Goal: Information Seeking & Learning: Learn about a topic

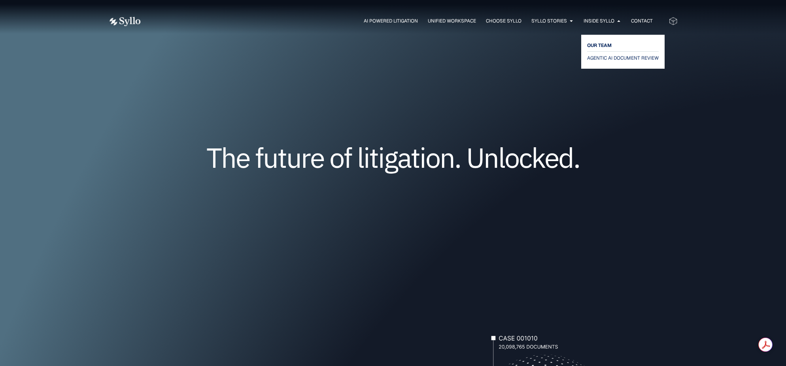
click at [600, 48] on span "OUR TEAM" at bounding box center [599, 45] width 25 height 9
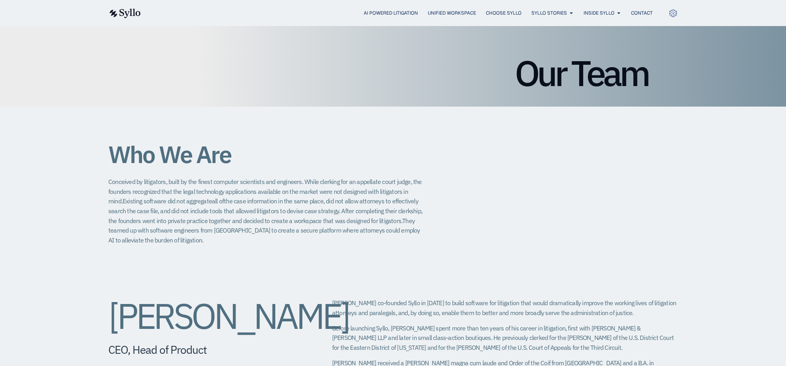
scroll to position [52, 0]
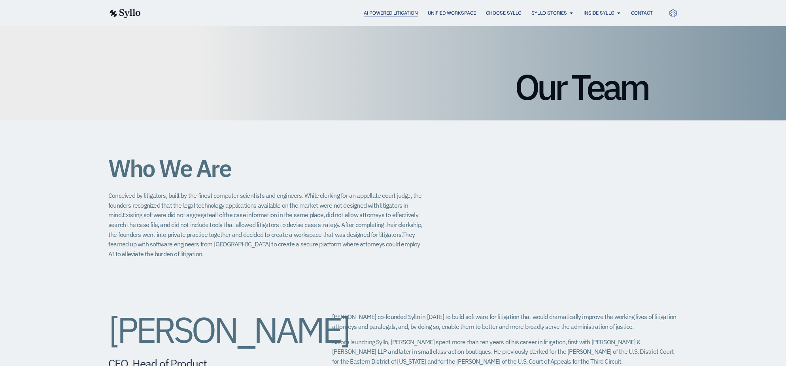
click at [385, 12] on span "AI Powered Litigation" at bounding box center [391, 12] width 54 height 7
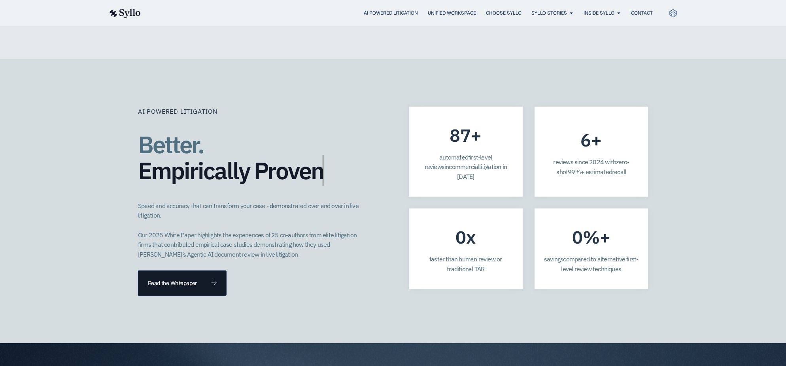
scroll to position [2157, 0]
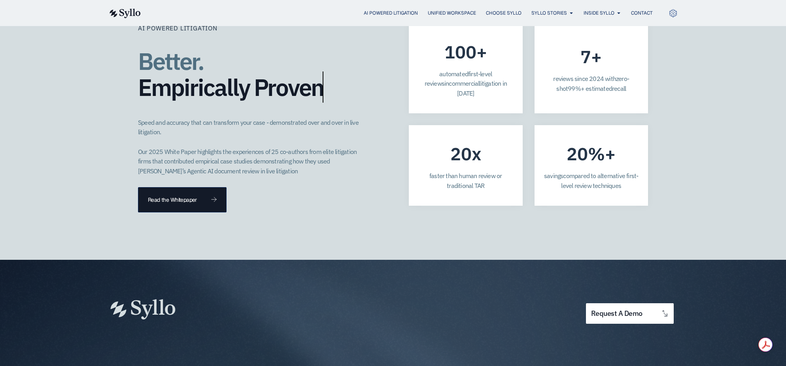
click at [709, 220] on div "AI Powered Litigation Better. Empirically Proven​ Speed and accuracy that can t…" at bounding box center [393, 118] width 786 height 284
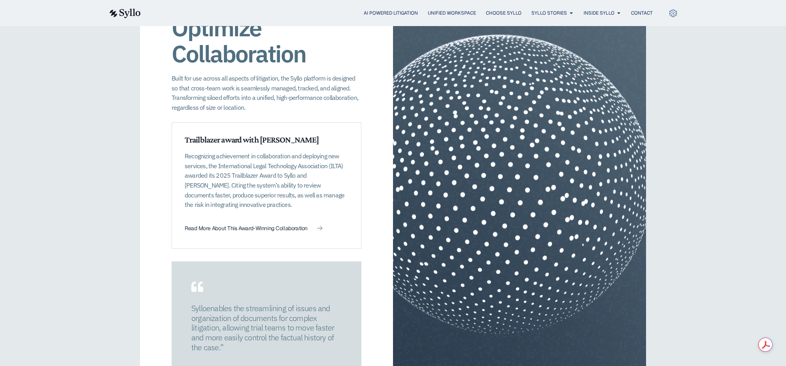
scroll to position [1062, 0]
